Goal: Task Accomplishment & Management: Use online tool/utility

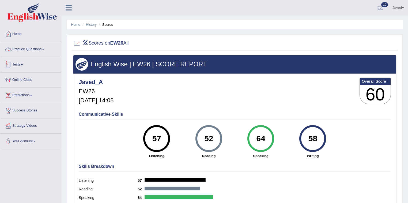
click at [18, 63] on link "Tests" at bounding box center [30, 63] width 61 height 13
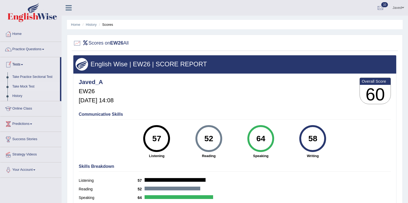
click at [27, 84] on link "Take Mock Test" at bounding box center [35, 87] width 50 height 10
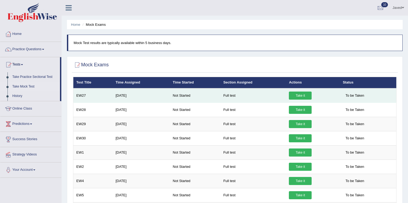
click at [299, 96] on link "Take it" at bounding box center [300, 95] width 23 height 8
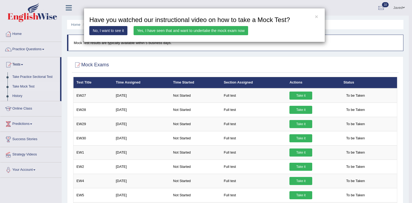
click at [161, 28] on link "Yes, I have seen that and want to undertake the mock exam now" at bounding box center [190, 30] width 114 height 9
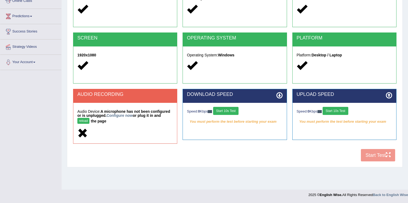
click at [230, 109] on button "Start 10s Test" at bounding box center [225, 111] width 25 height 8
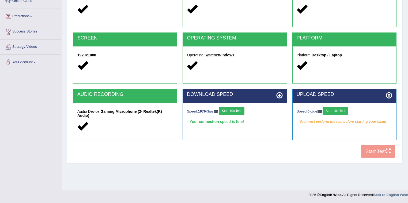
click at [342, 111] on button "Start 10s Test" at bounding box center [335, 111] width 25 height 8
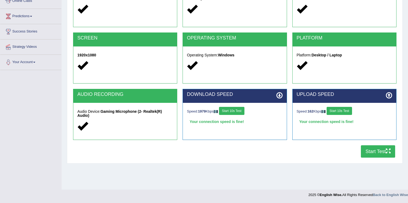
click at [382, 150] on button "Start Test" at bounding box center [378, 151] width 34 height 12
